Goal: Information Seeking & Learning: Find specific page/section

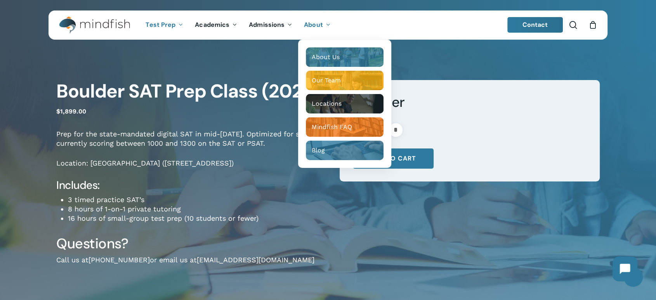
click at [304, 24] on span "About" at bounding box center [313, 25] width 19 height 8
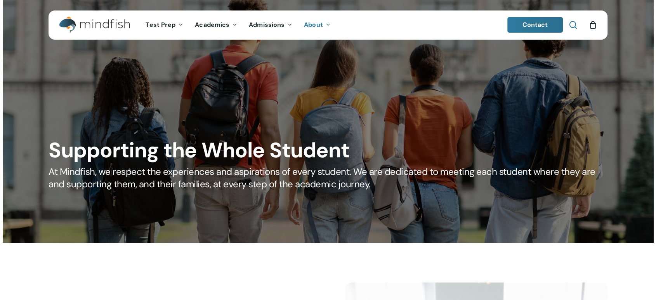
click at [572, 25] on span "Main Menu" at bounding box center [573, 25] width 8 height 8
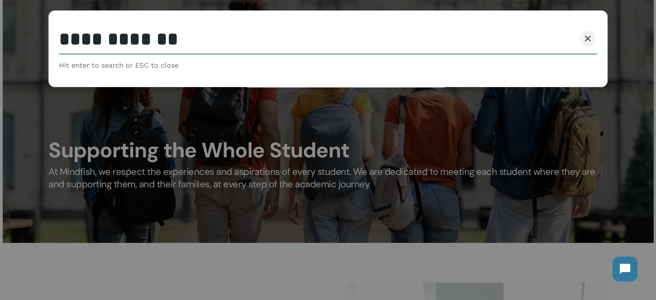
type input "**********"
click at [540, 30] on button "Search" at bounding box center [557, 38] width 35 height 16
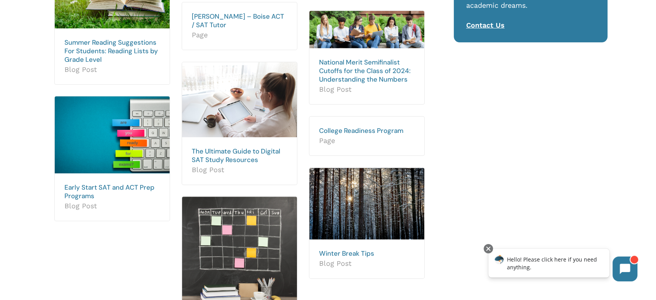
scroll to position [129, 0]
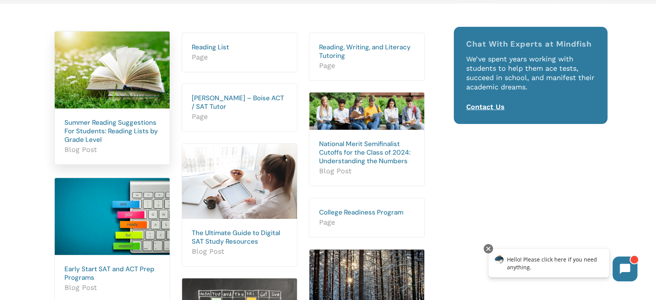
click at [100, 86] on img at bounding box center [112, 69] width 115 height 77
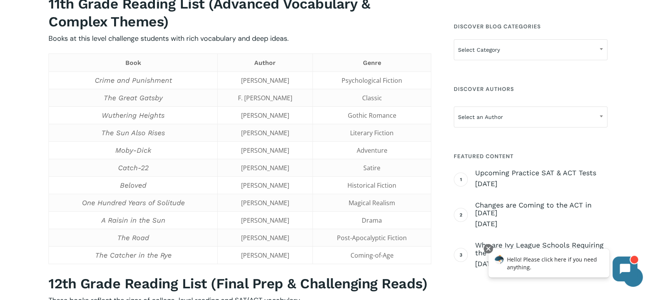
scroll to position [1596, 0]
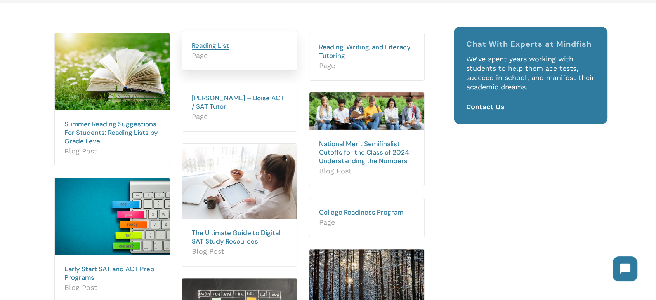
click at [210, 48] on link "Reading List" at bounding box center [210, 45] width 37 height 9
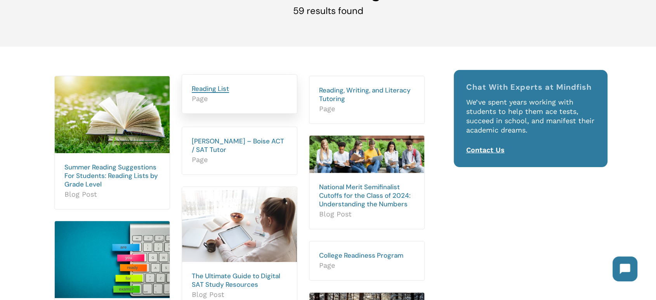
click at [209, 90] on link "Reading List" at bounding box center [210, 88] width 37 height 9
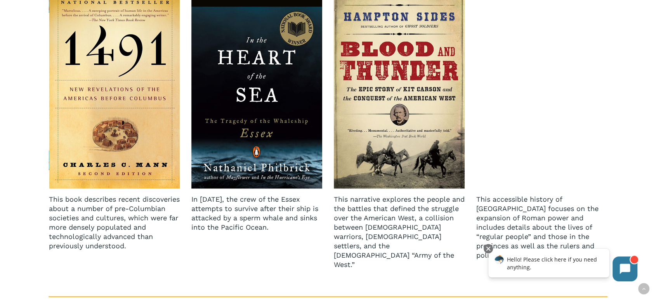
scroll to position [1510, 0]
